Goal: Information Seeking & Learning: Find specific fact

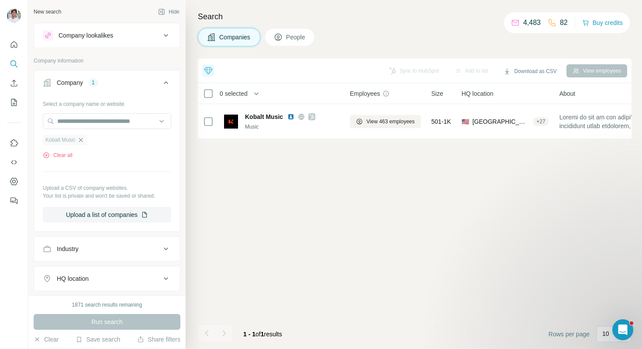
click at [83, 139] on icon "button" at bounding box center [80, 139] width 7 height 7
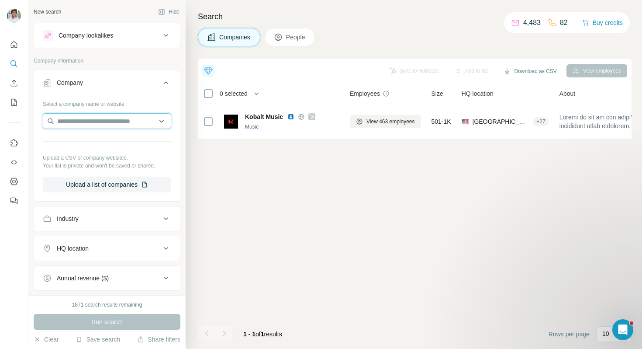
click at [94, 127] on input "text" at bounding box center [107, 121] width 128 height 16
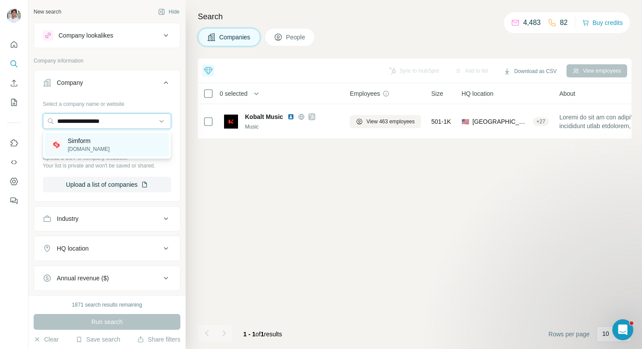
type input "**********"
click at [100, 145] on div "Simform [DOMAIN_NAME]" at bounding box center [107, 145] width 124 height 24
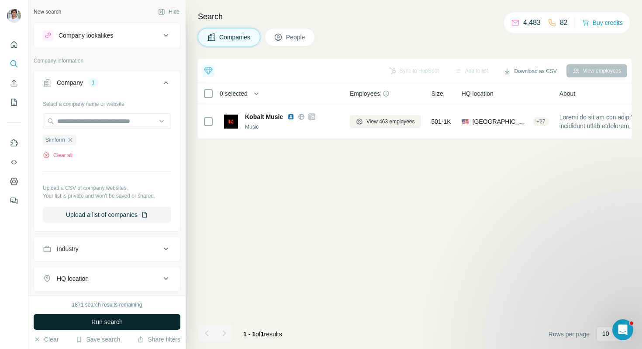
click at [95, 320] on span "Run search" at bounding box center [106, 321] width 31 height 9
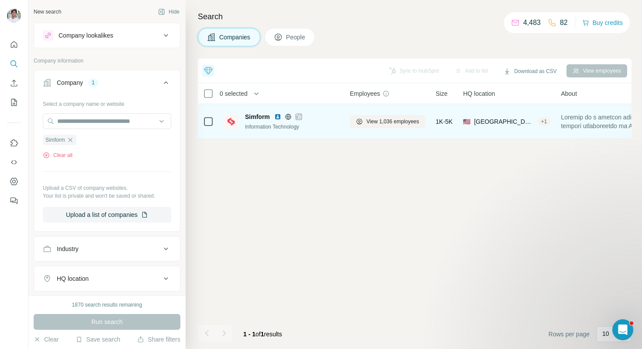
click at [277, 118] on img at bounding box center [277, 116] width 7 height 7
click at [378, 119] on span "View 1,036 employees" at bounding box center [393, 122] width 53 height 8
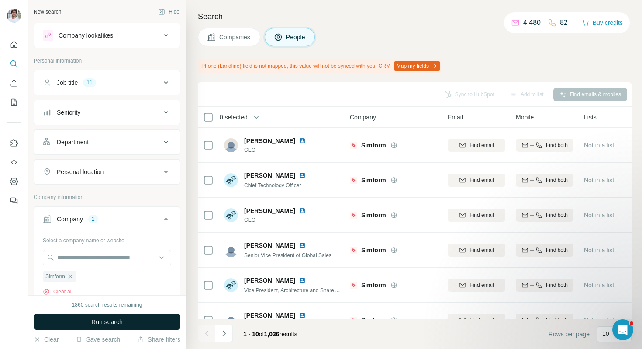
click at [98, 317] on span "Run search" at bounding box center [106, 321] width 31 height 9
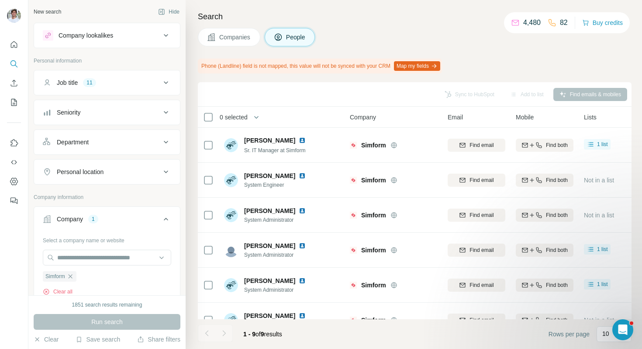
click at [343, 53] on div "Search Companies People Phone (Landline) field is not mapped, this value will n…" at bounding box center [414, 174] width 457 height 349
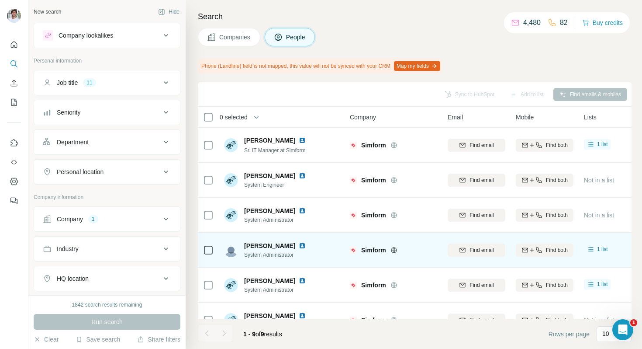
click at [427, 259] on div "Simform" at bounding box center [393, 250] width 87 height 24
